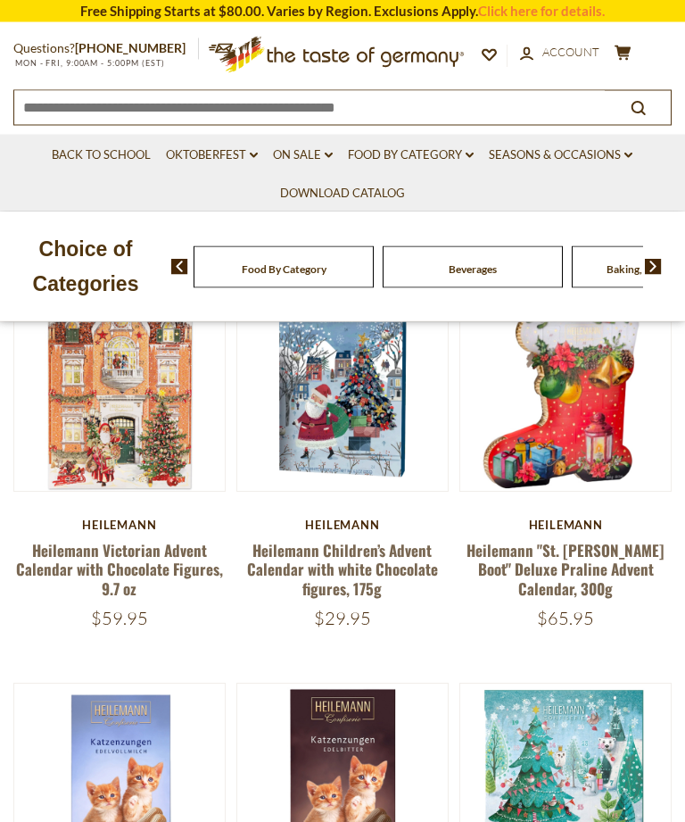
scroll to position [195, 0]
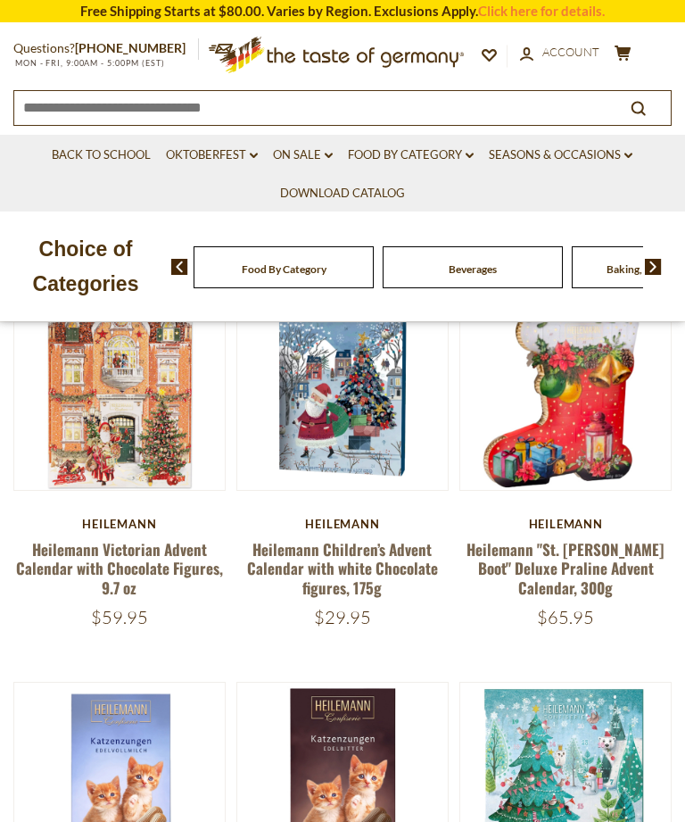
click at [119, 558] on link "Heilemann Victorian Advent Calendar with Chocolate Figures, 9.7 oz" at bounding box center [119, 568] width 207 height 61
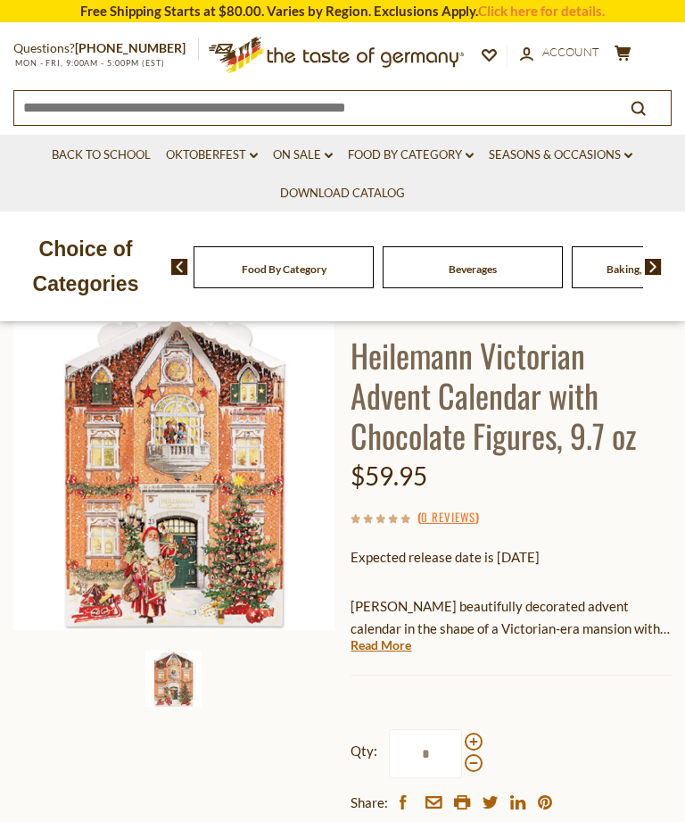
scroll to position [126, 0]
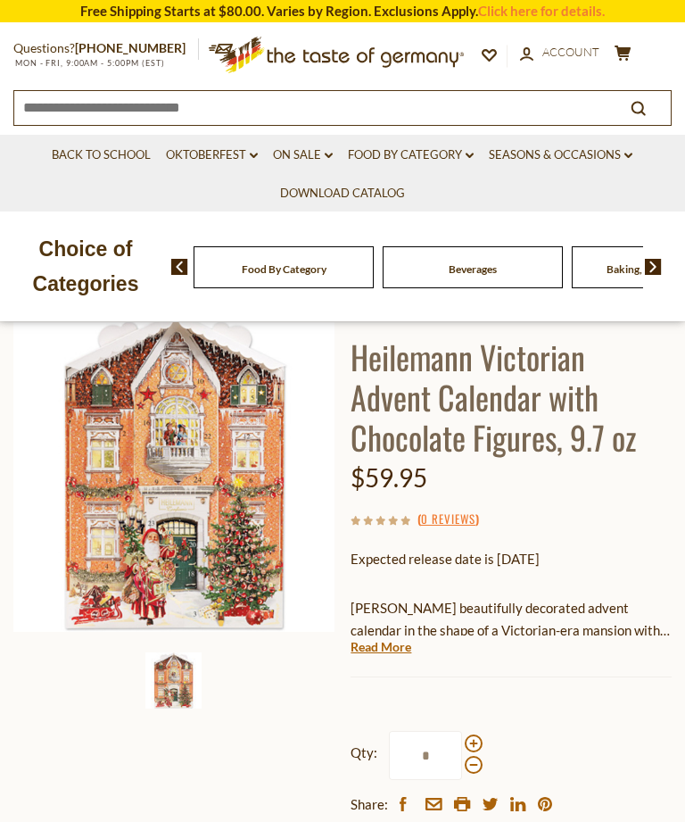
click at [212, 540] on img at bounding box center [173, 471] width 321 height 321
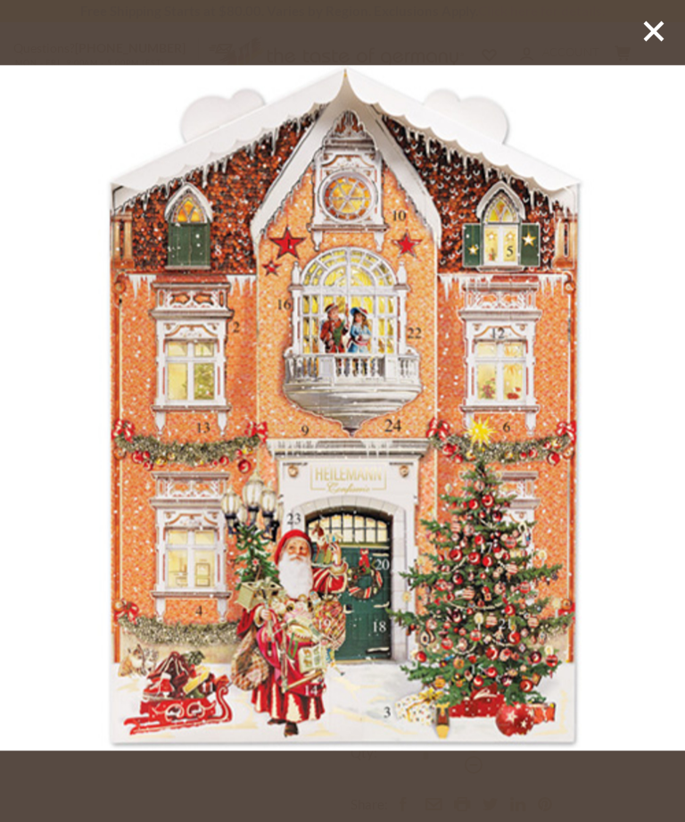
click at [656, 20] on icon at bounding box center [654, 31] width 27 height 27
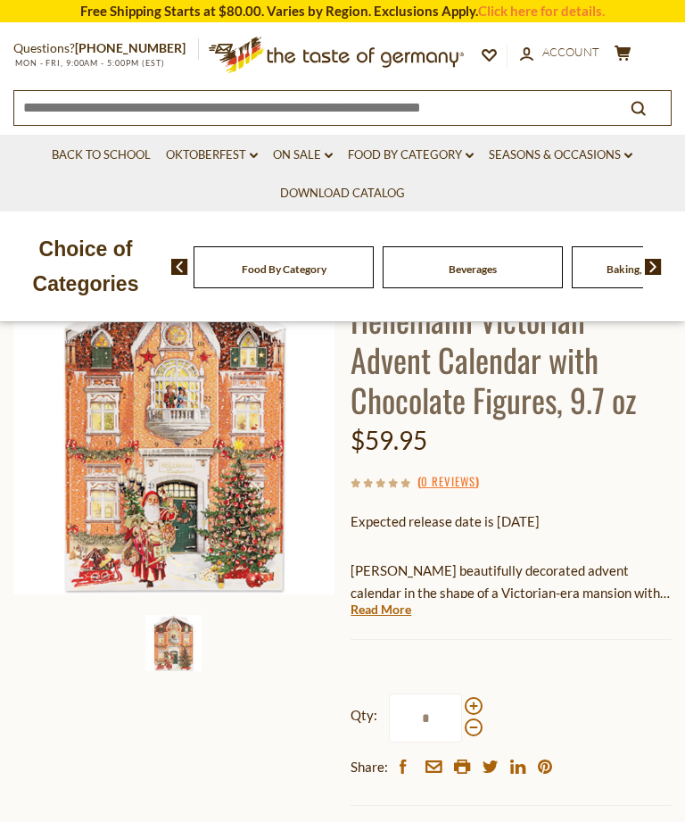
scroll to position [162, 0]
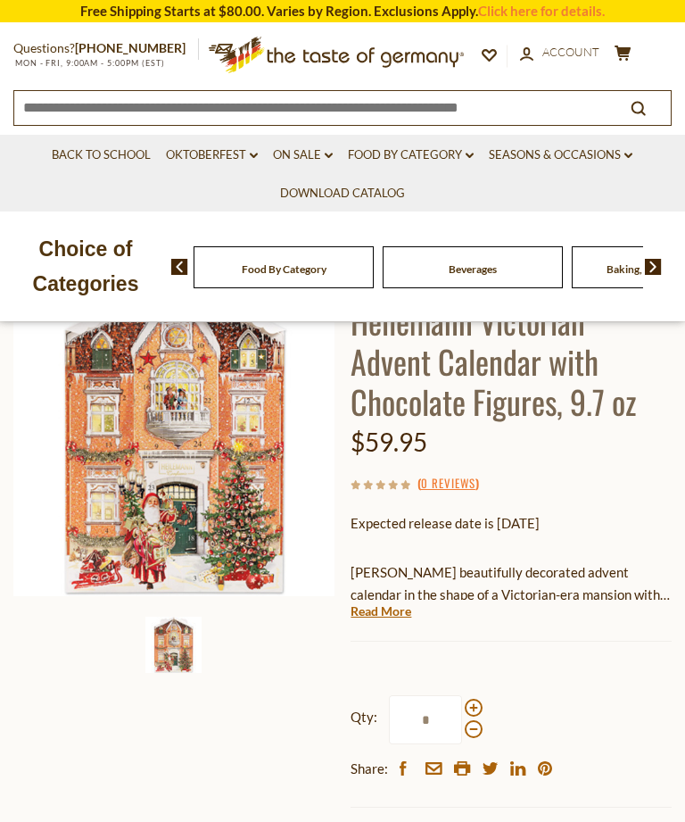
click at [385, 614] on link "Read More" at bounding box center [381, 611] width 61 height 18
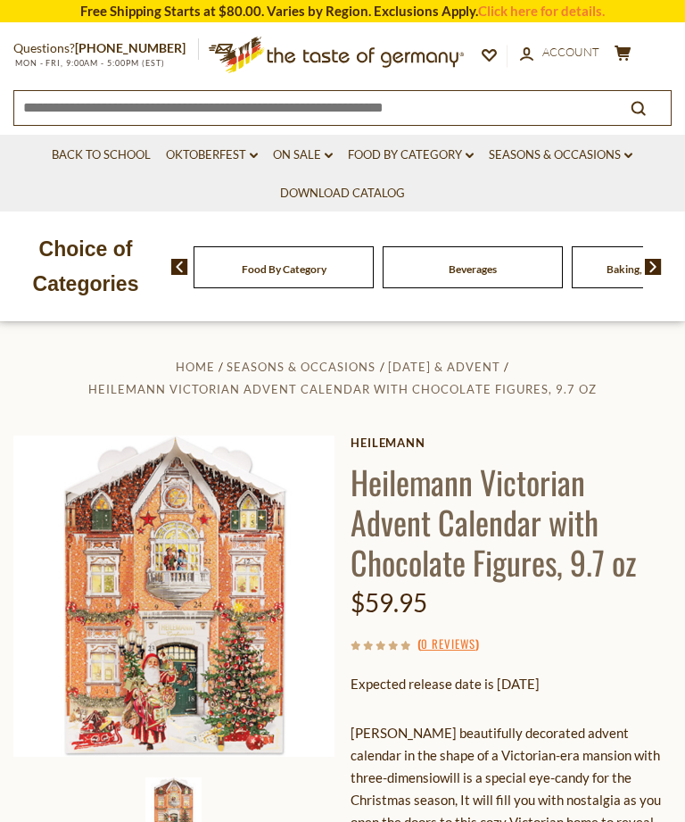
scroll to position [0, 0]
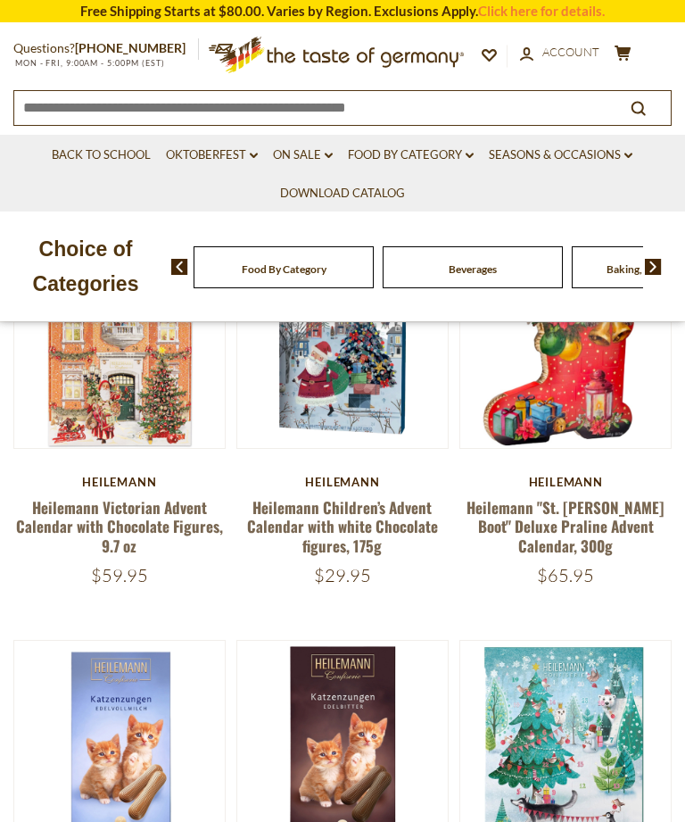
scroll to position [236, 0]
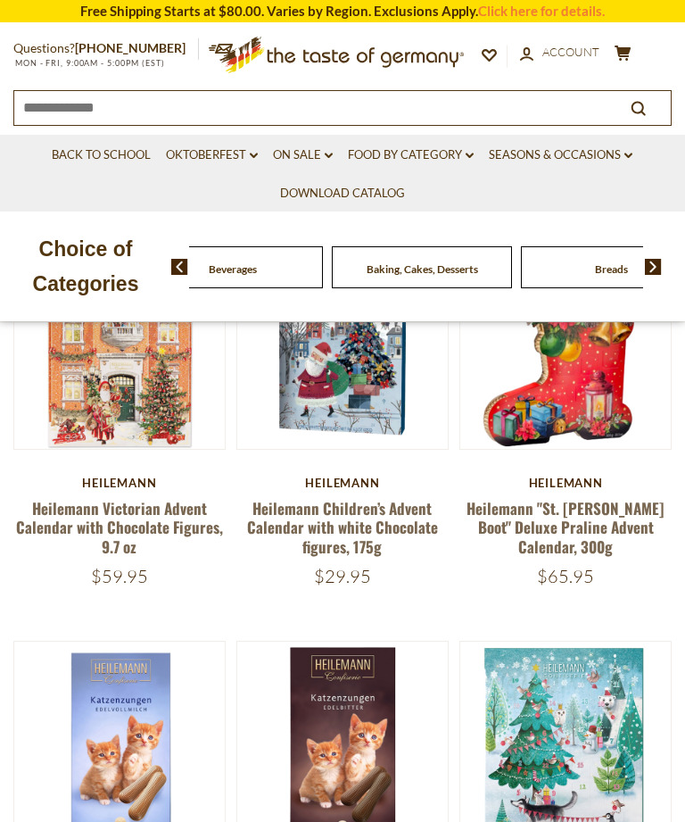
click at [134, 261] on div "Food By Category" at bounding box center [44, 267] width 180 height 42
click at [652, 266] on img at bounding box center [653, 267] width 17 height 16
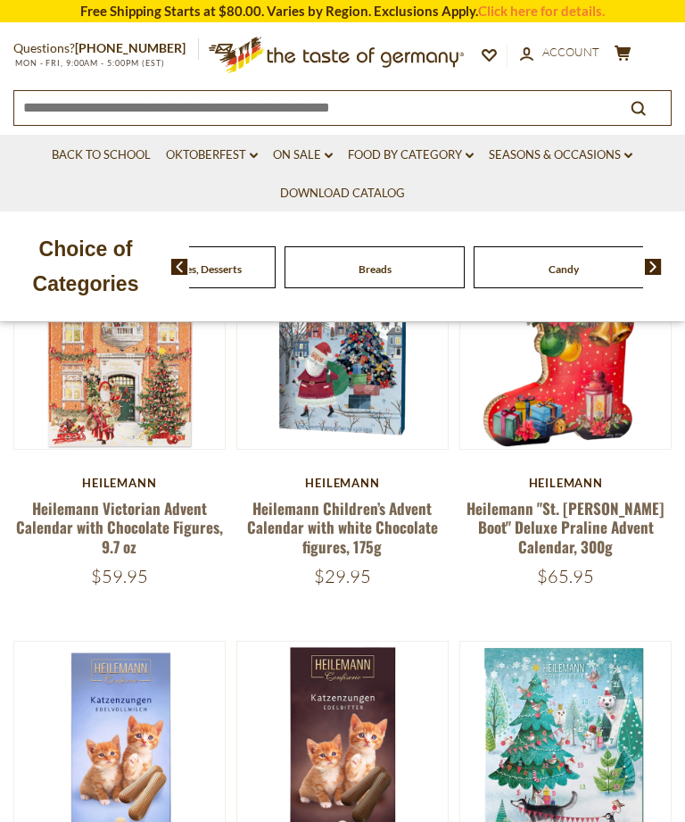
click at [654, 261] on img at bounding box center [653, 267] width 17 height 16
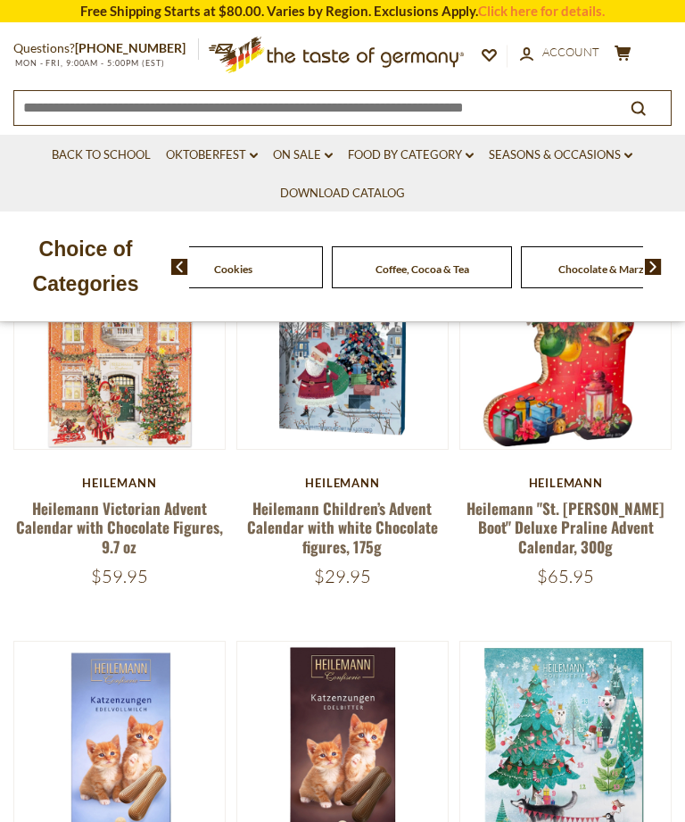
click at [656, 262] on img at bounding box center [653, 267] width 17 height 16
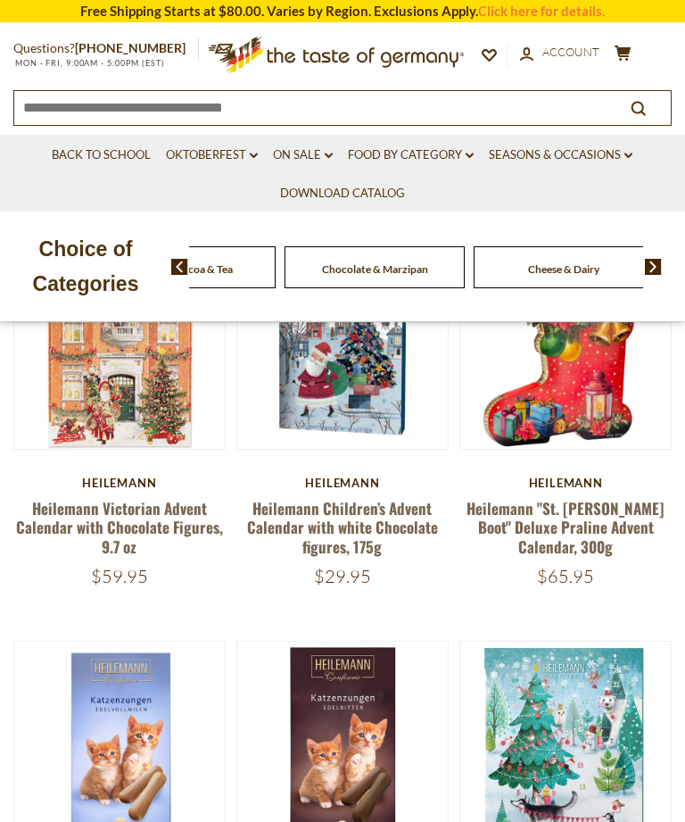
click at [180, 270] on img at bounding box center [179, 267] width 17 height 16
click at [178, 261] on img at bounding box center [179, 267] width 17 height 16
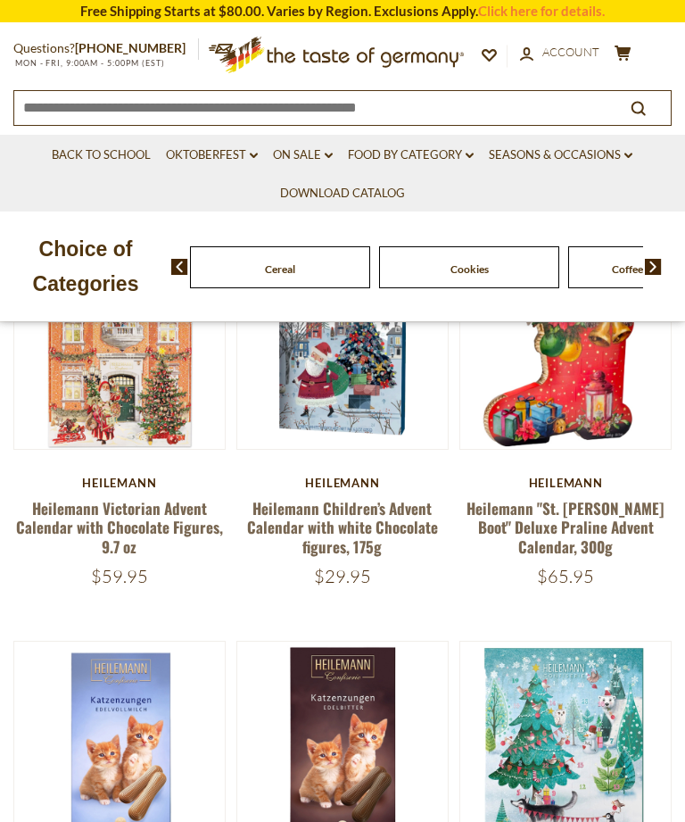
click at [171, 270] on img at bounding box center [179, 267] width 17 height 16
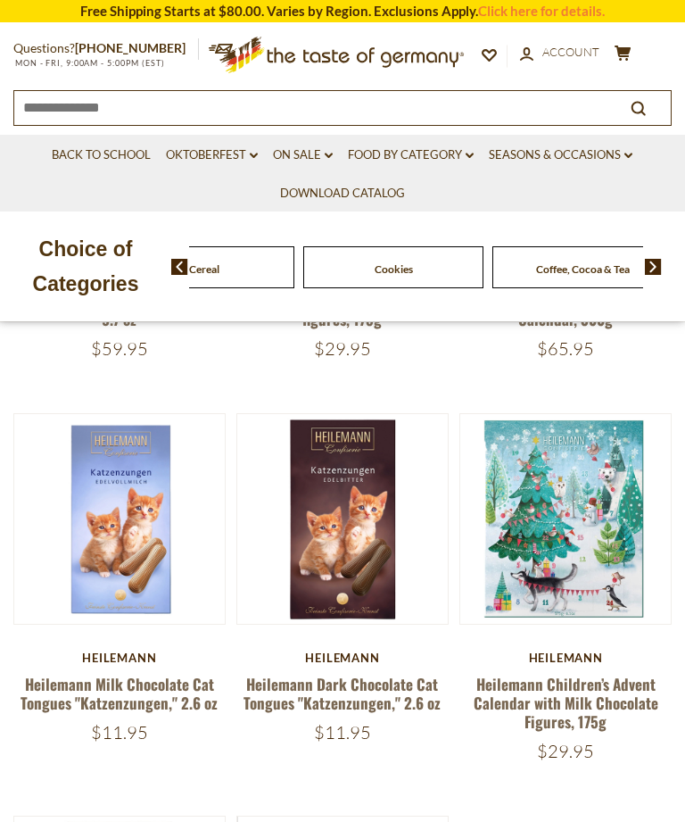
scroll to position [456, 0]
